Goal: Information Seeking & Learning: Learn about a topic

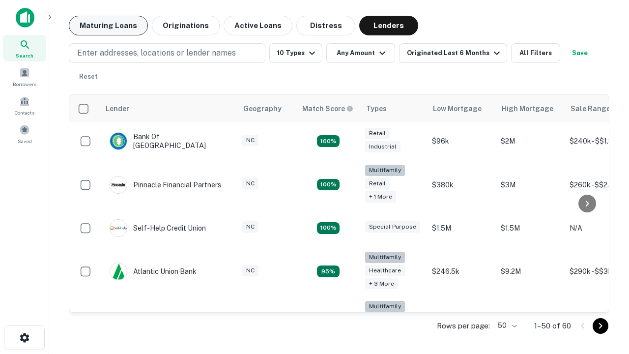
click at [108, 26] on button "Maturing Loans" at bounding box center [108, 26] width 79 height 20
